Goal: Information Seeking & Learning: Find specific fact

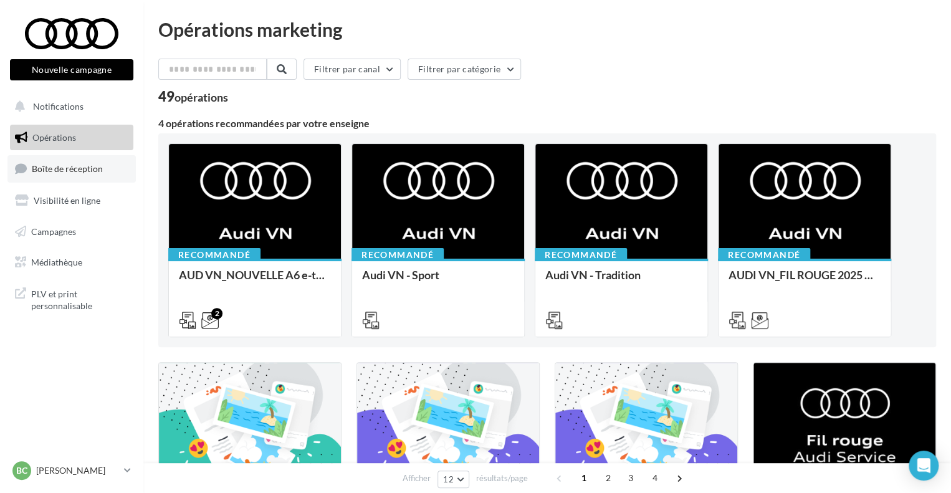
click at [80, 163] on link "Boîte de réception" at bounding box center [71, 168] width 128 height 27
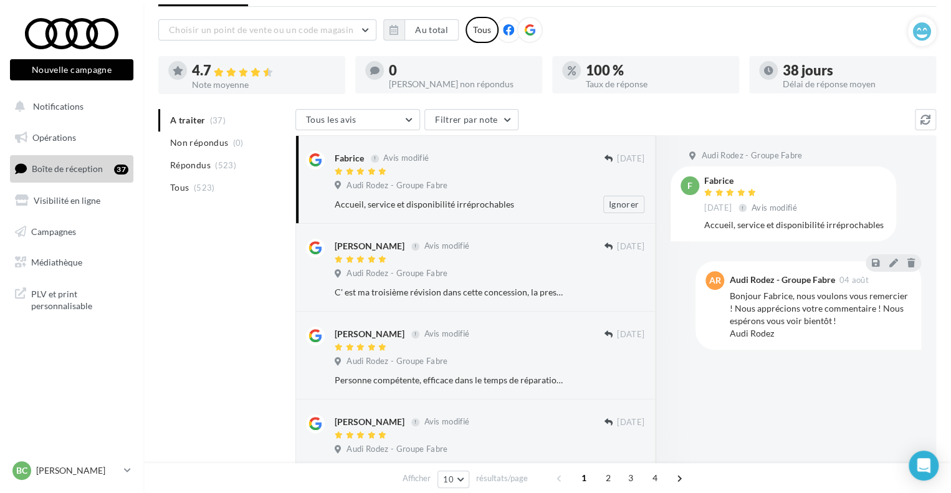
scroll to position [62, 0]
click at [219, 193] on li "Tous (523)" at bounding box center [224, 187] width 132 height 22
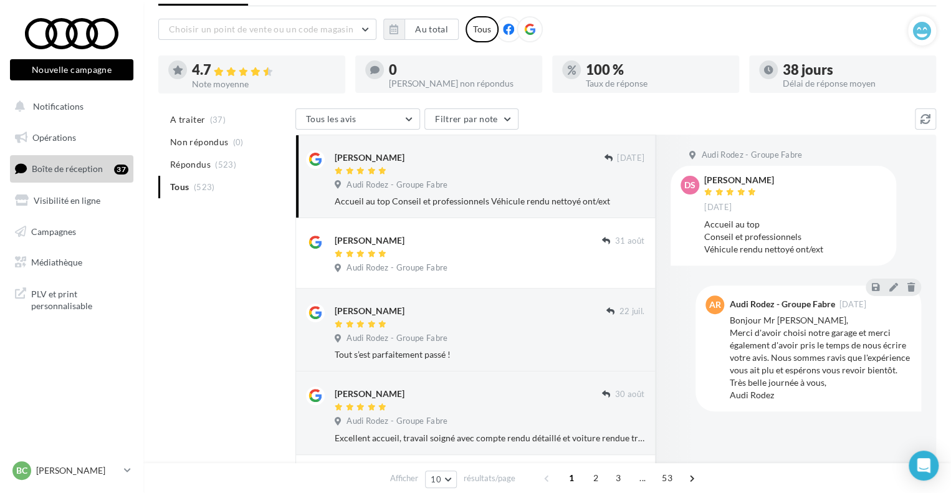
drag, startPoint x: 326, startPoint y: 155, endPoint x: 384, endPoint y: 158, distance: 58.0
click at [384, 158] on div "[PERSON_NAME] [DATE] Audi Rodez - Groupe Fabre Accueil au top Conseil et profes…" at bounding box center [475, 176] width 339 height 62
copy div "[PERSON_NAME]"
